Goal: Information Seeking & Learning: Learn about a topic

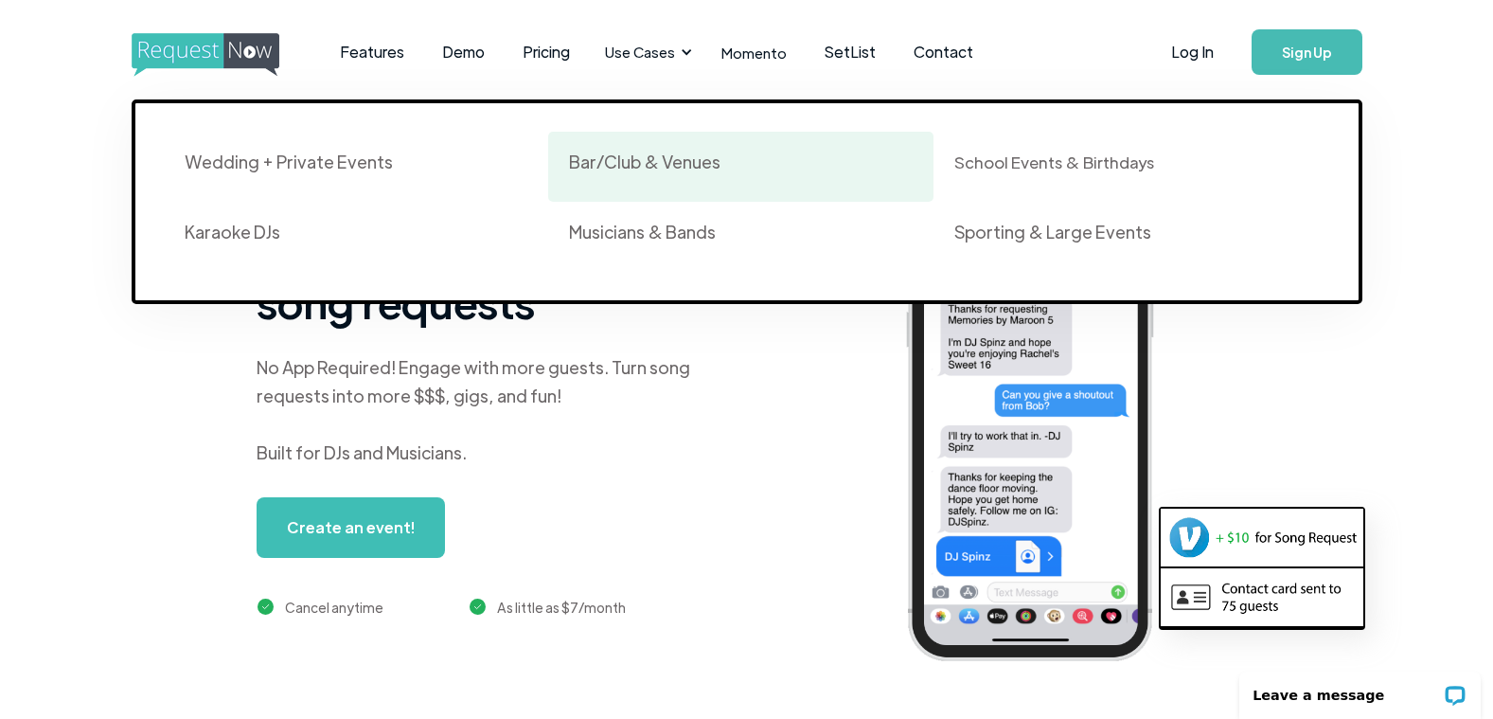
click at [597, 165] on div "Bar/Club & Venues" at bounding box center [644, 162] width 151 height 23
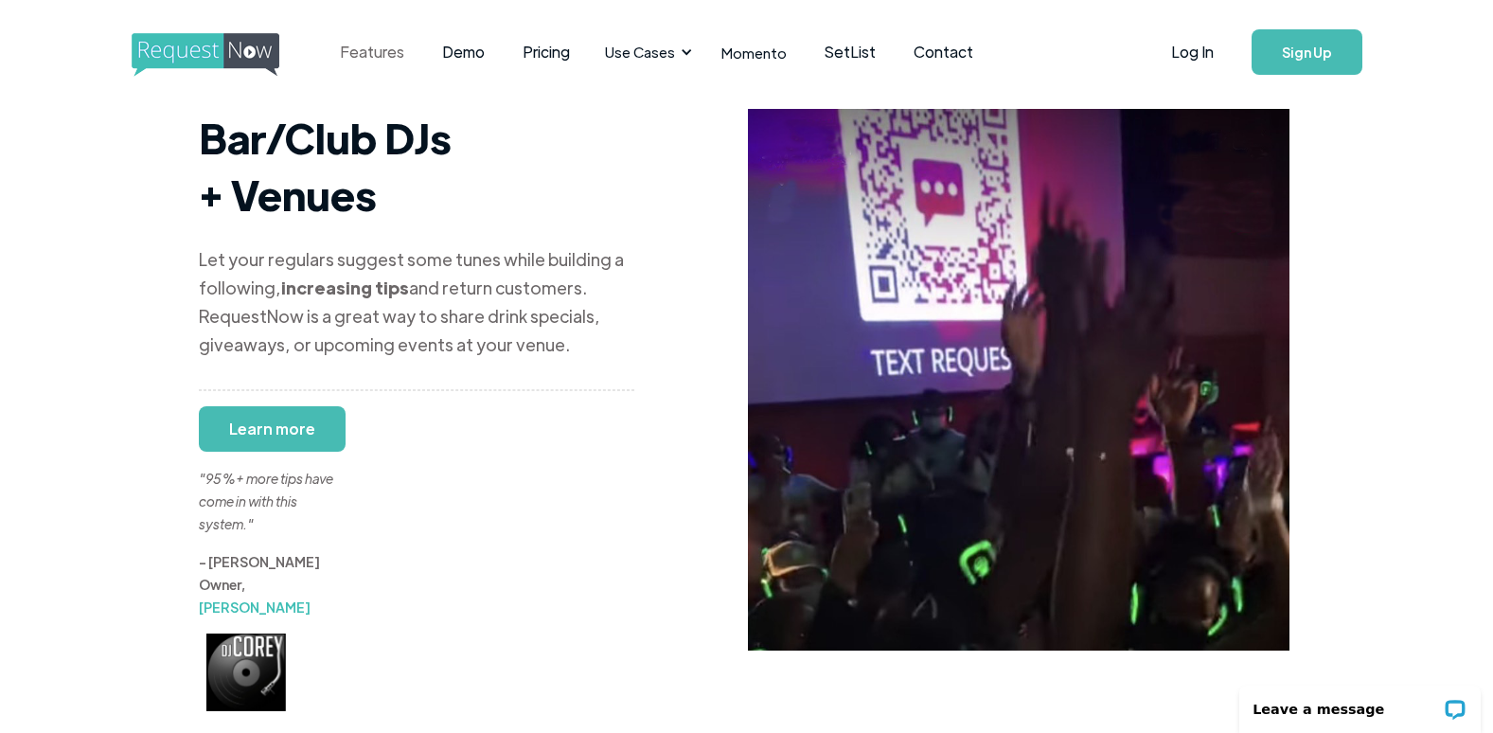
click at [383, 53] on link "Features" at bounding box center [372, 52] width 102 height 59
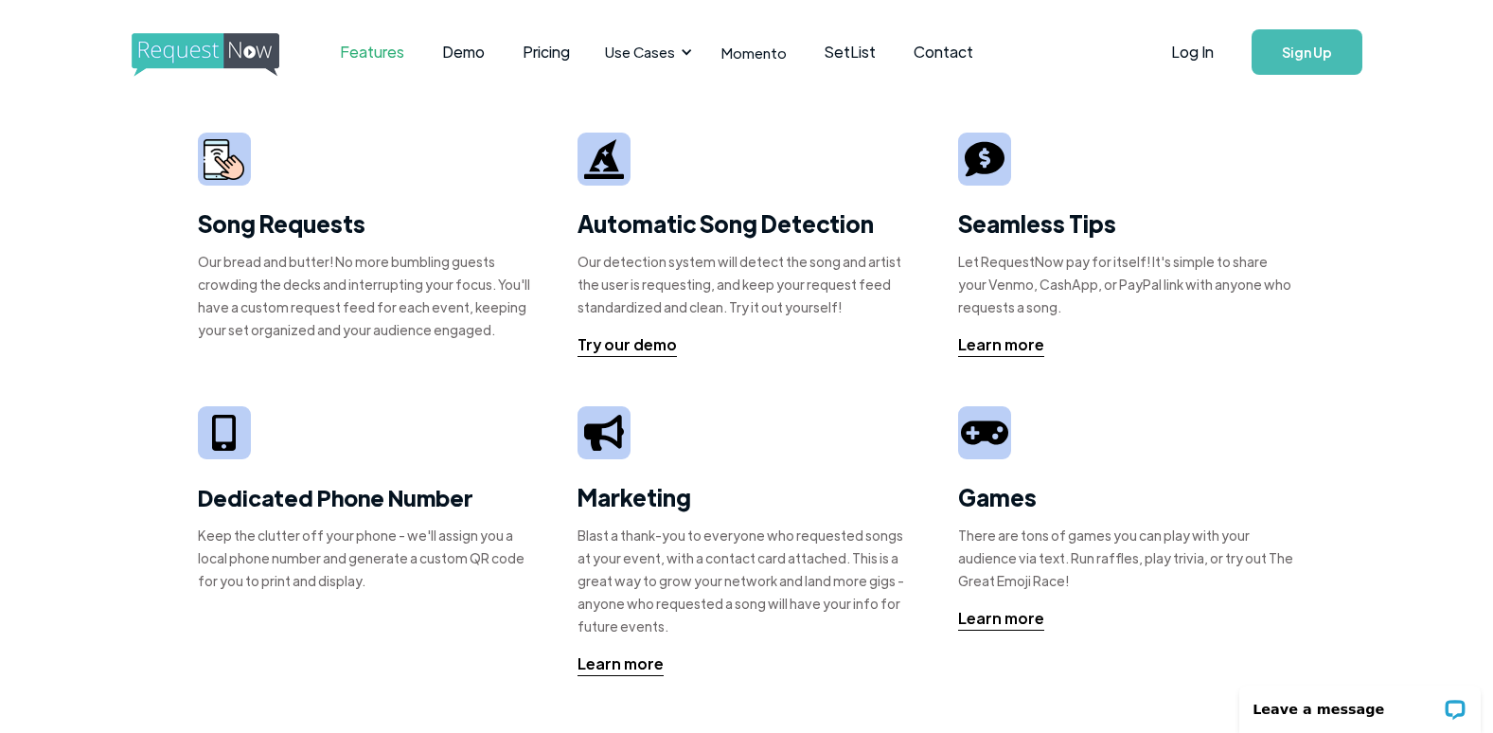
click at [274, 223] on strong "Song Requests" at bounding box center [282, 222] width 168 height 29
click at [202, 147] on div at bounding box center [224, 159] width 53 height 53
drag, startPoint x: 202, startPoint y: 147, endPoint x: 397, endPoint y: 245, distance: 218.5
click at [397, 245] on div "Song Requests Our bread and butter! No more bumbling guests crowding the decks …" at bounding box center [367, 244] width 338 height 223
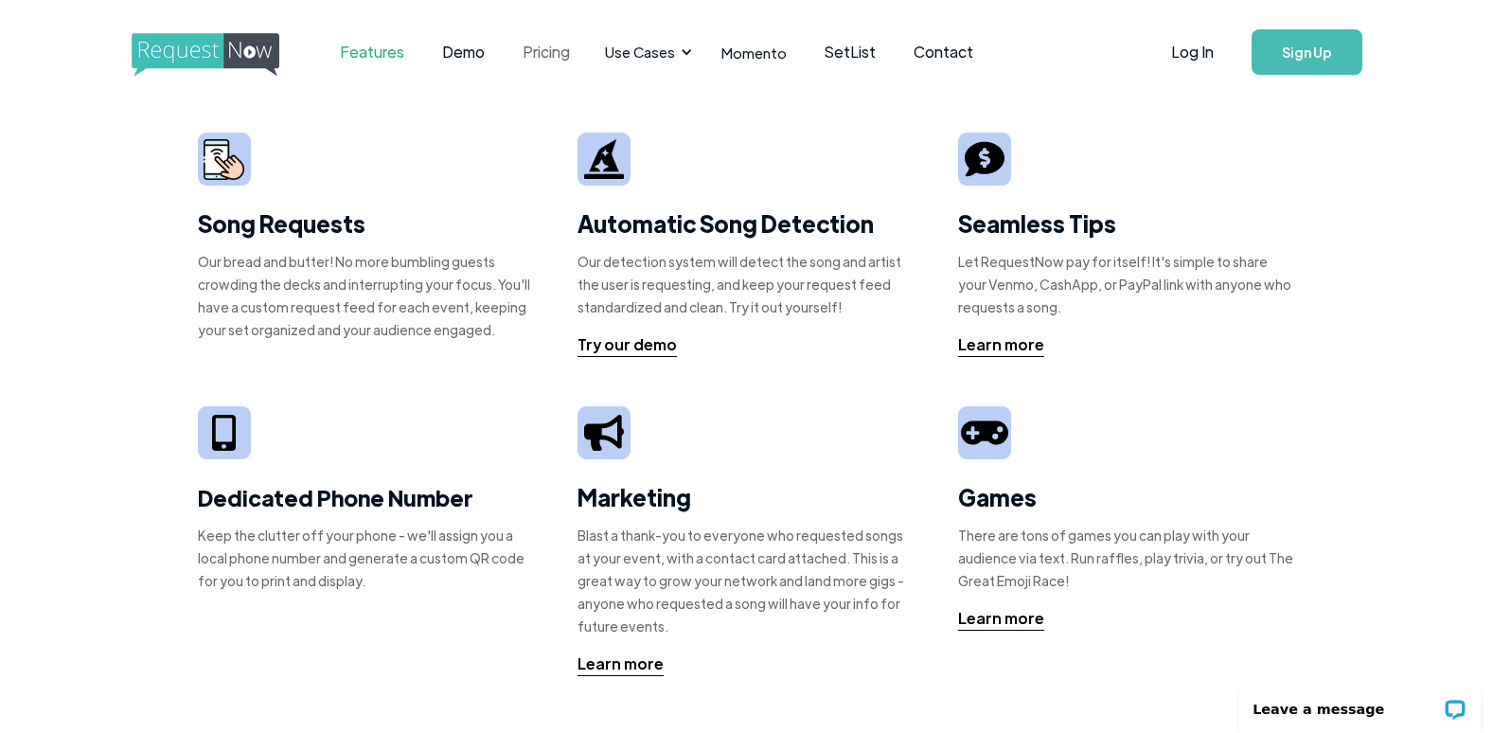
click at [556, 47] on link "Pricing" at bounding box center [546, 52] width 85 height 59
